Goal: Navigation & Orientation: Understand site structure

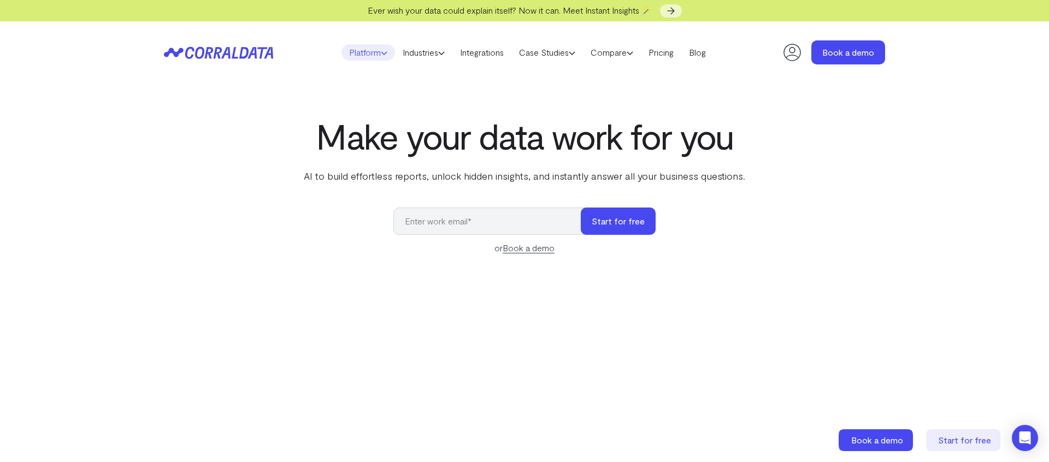
drag, startPoint x: 0, startPoint y: 0, endPoint x: 379, endPoint y: 53, distance: 382.7
click at [381, 53] on icon at bounding box center [384, 53] width 7 height 7
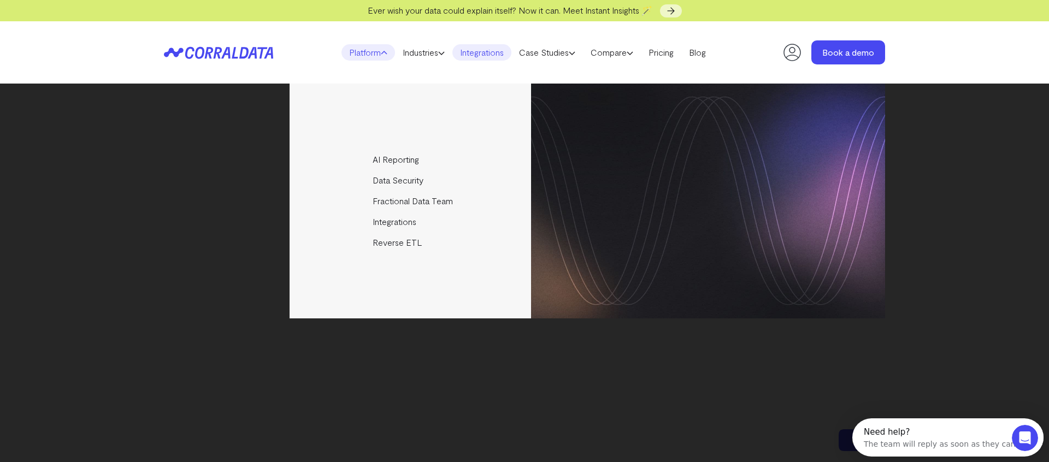
click at [485, 58] on link "Integrations" at bounding box center [481, 52] width 59 height 16
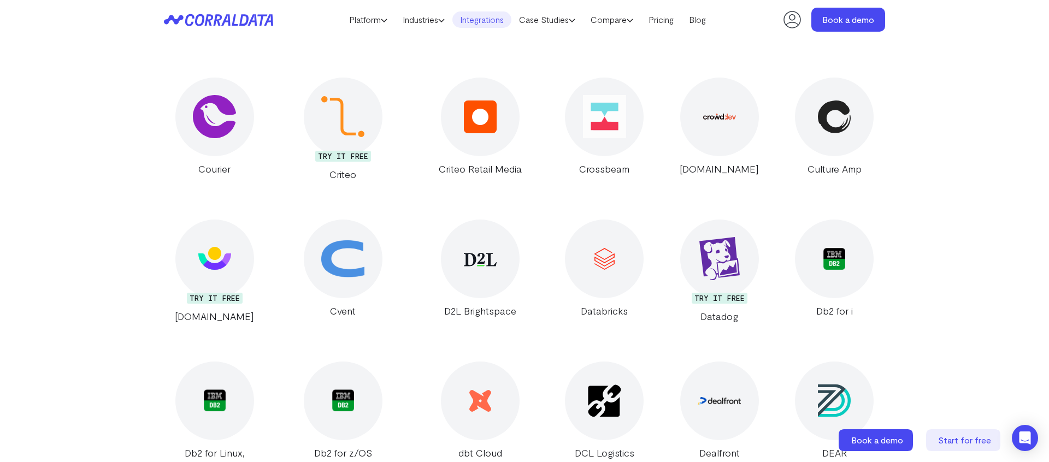
scroll to position [4819, 0]
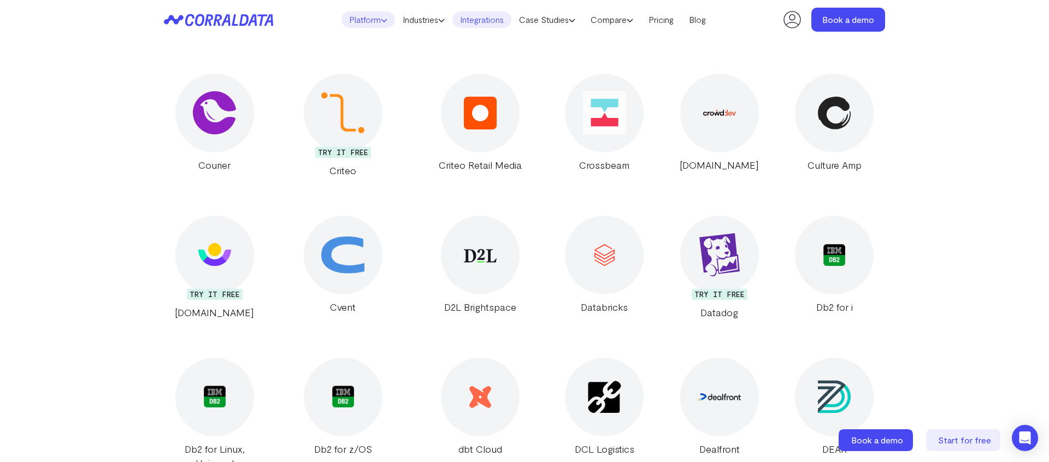
click at [382, 19] on link "Platform" at bounding box center [368, 19] width 54 height 16
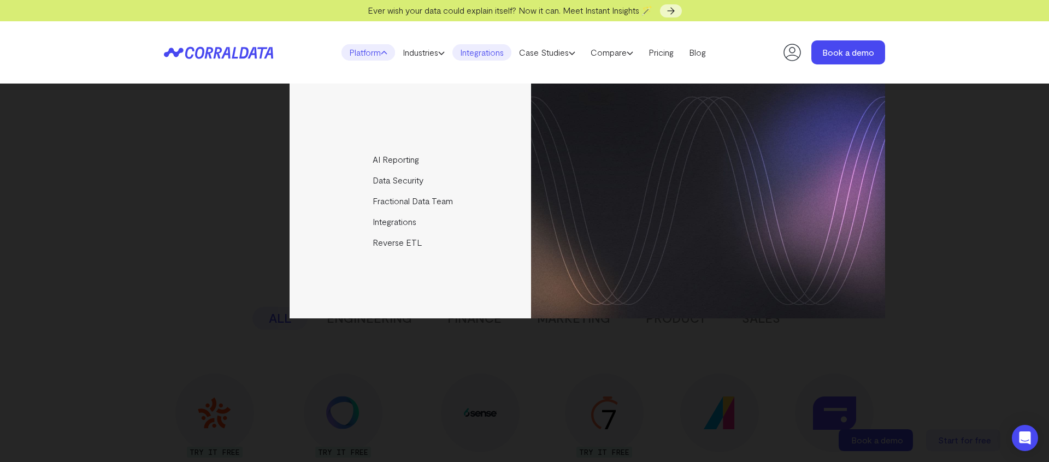
scroll to position [1, 0]
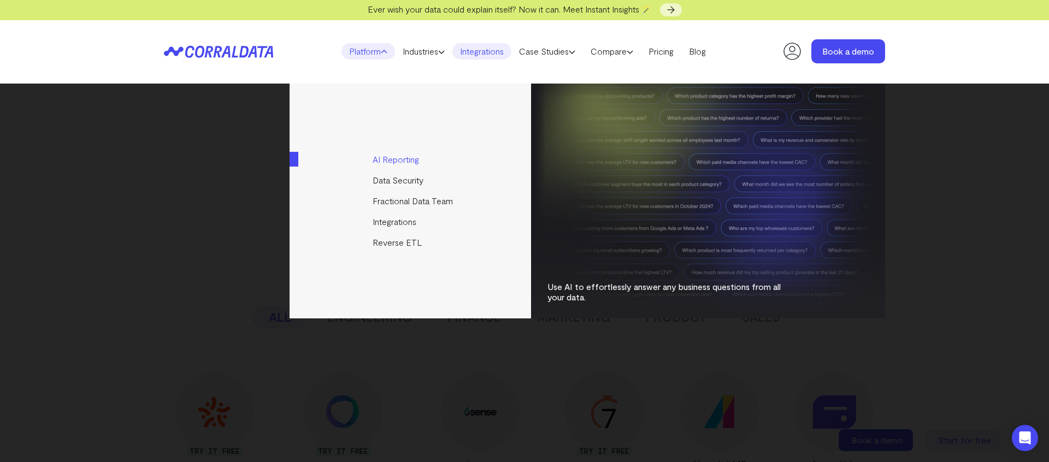
click at [408, 161] on link "AI Reporting" at bounding box center [410, 159] width 243 height 21
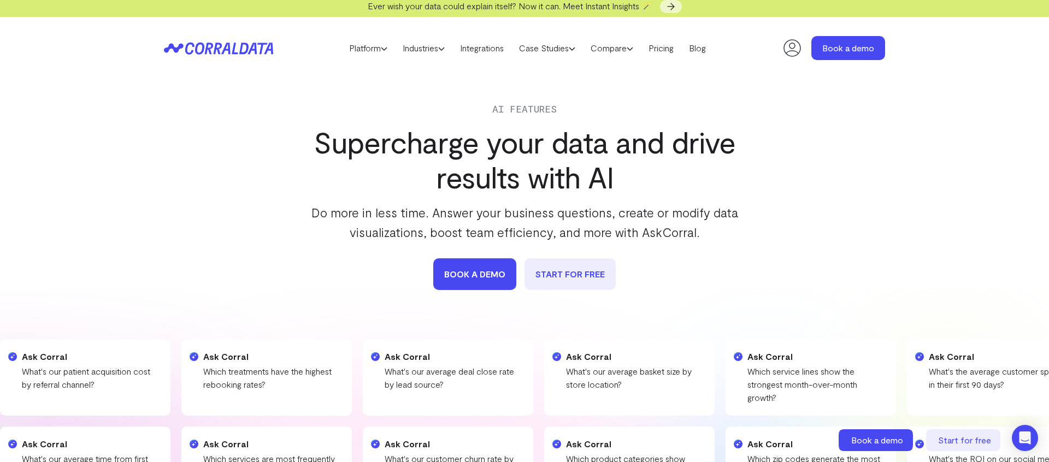
scroll to position [8, 0]
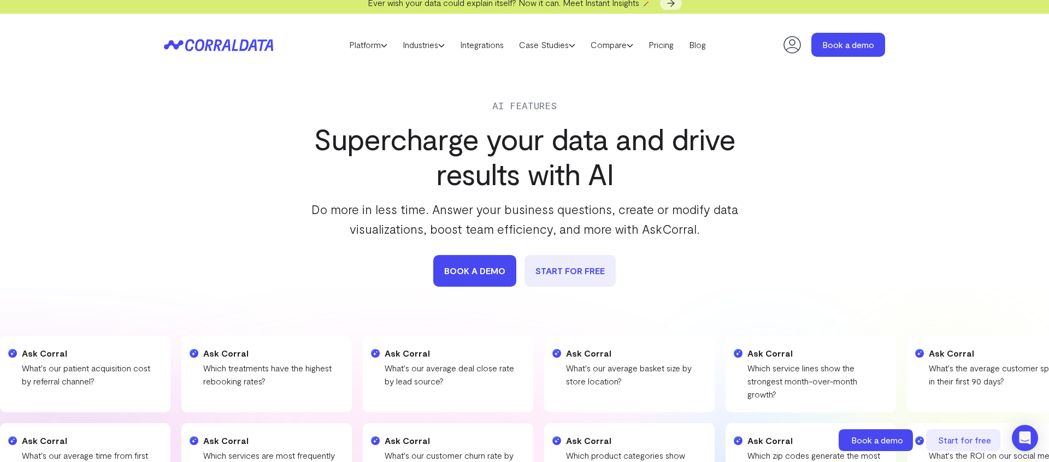
click at [439, 55] on header "Platform AI Reporting Use AI to effortlessly answer any business questions from…" at bounding box center [524, 45] width 721 height 62
click at [436, 48] on link "Industries" at bounding box center [423, 45] width 57 height 16
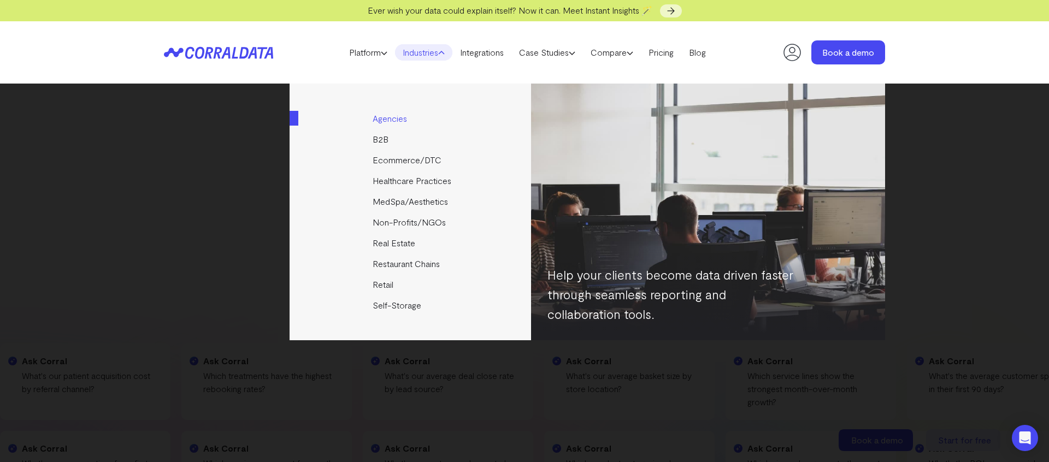
click at [390, 121] on link "Agencies" at bounding box center [410, 118] width 243 height 21
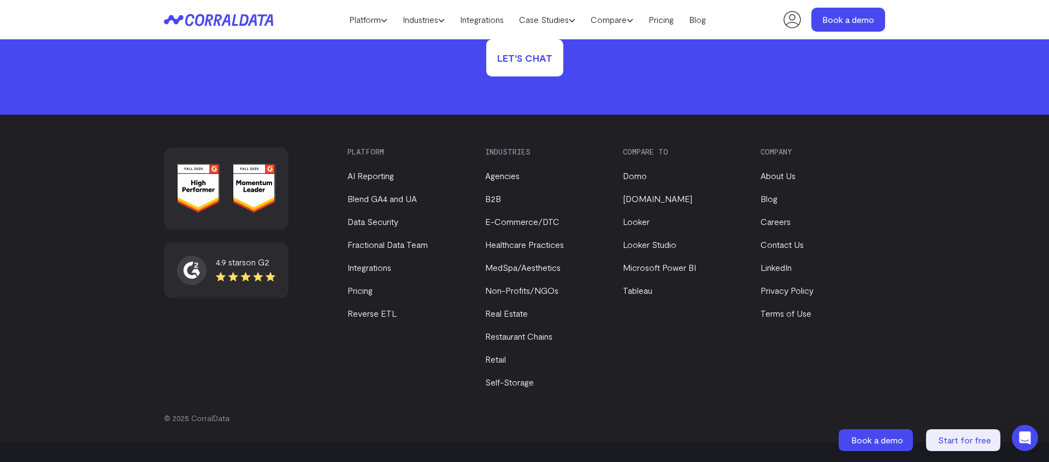
scroll to position [3762, 0]
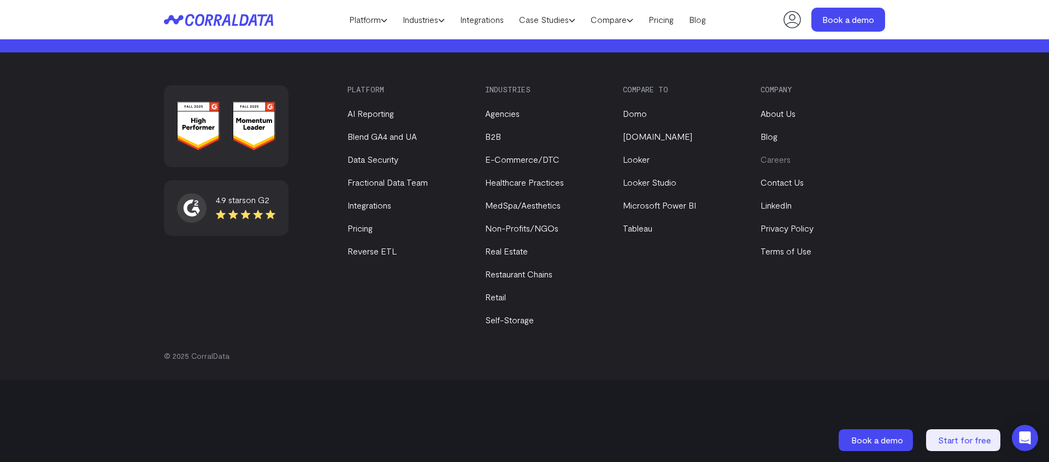
click at [780, 163] on link "Careers" at bounding box center [775, 159] width 30 height 10
